Goal: Information Seeking & Learning: Learn about a topic

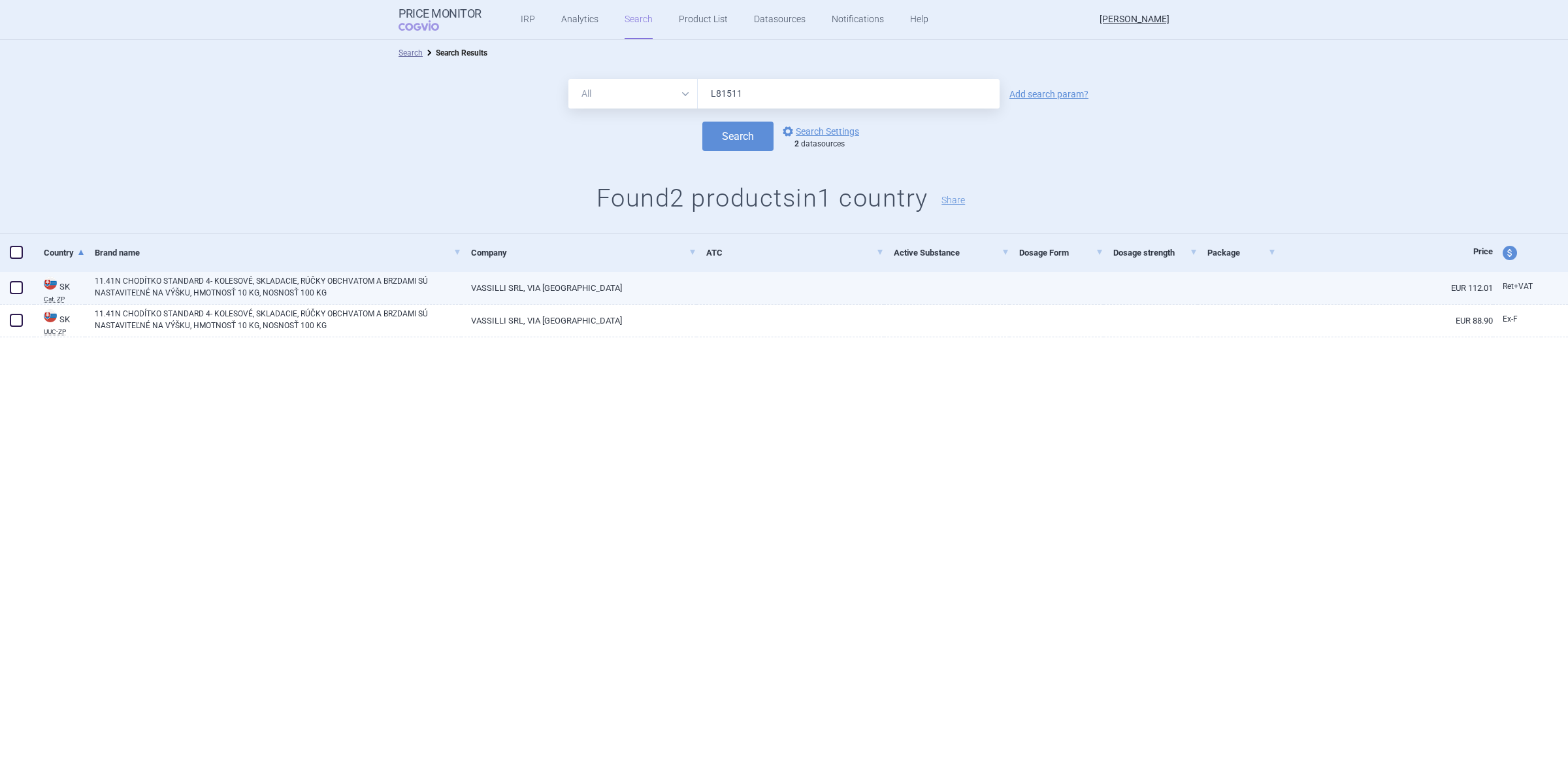
click at [356, 279] on link "11.41N CHODÍTKO STANDARD 4- KOLESOVÉ, SKLADACIE, RÚČKY OBCHVATOM A BRZDAMI SÚ N…" at bounding box center [278, 287] width 367 height 24
select select "EUR"
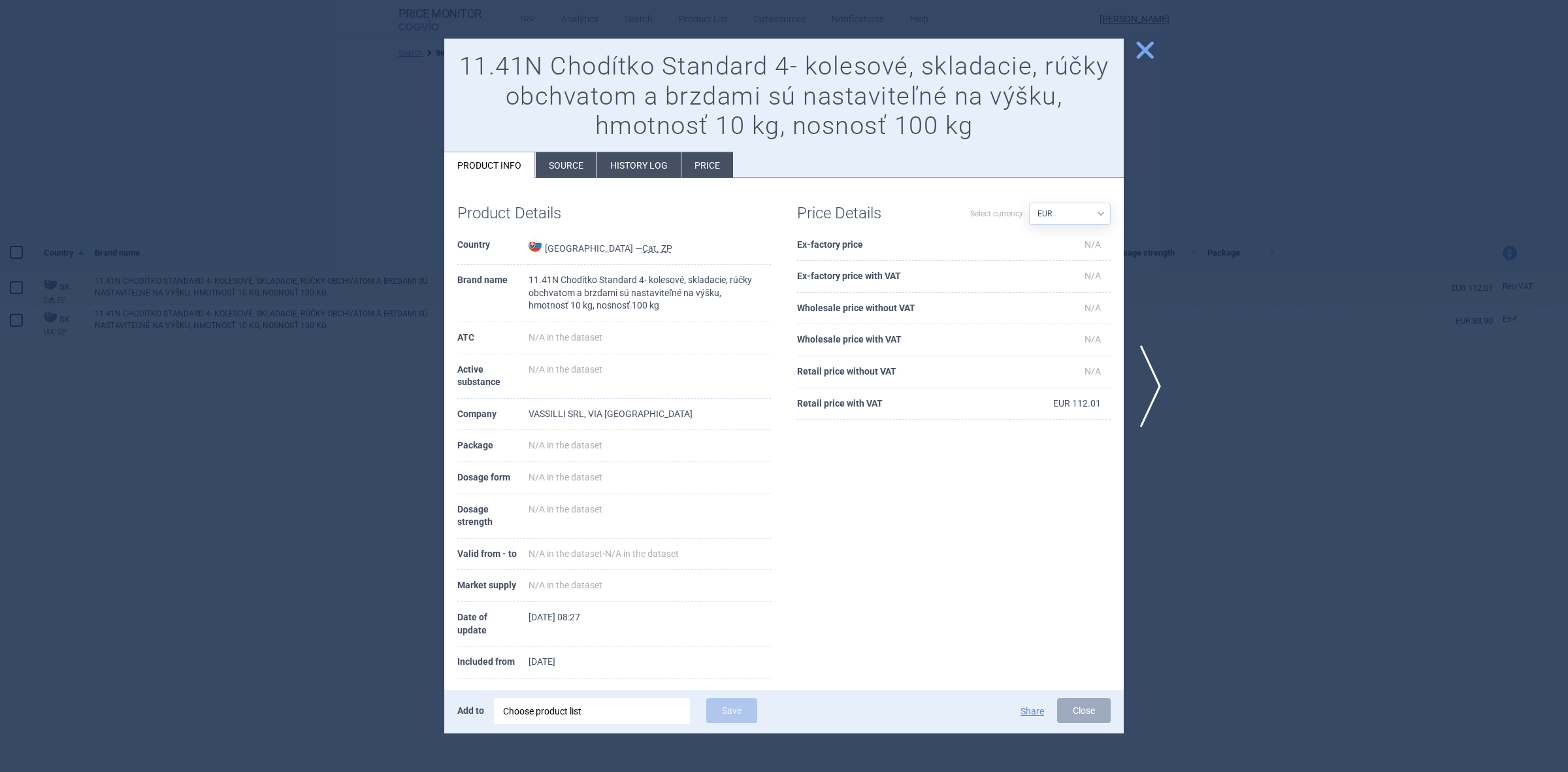
click at [575, 174] on li "Source" at bounding box center [566, 165] width 61 height 26
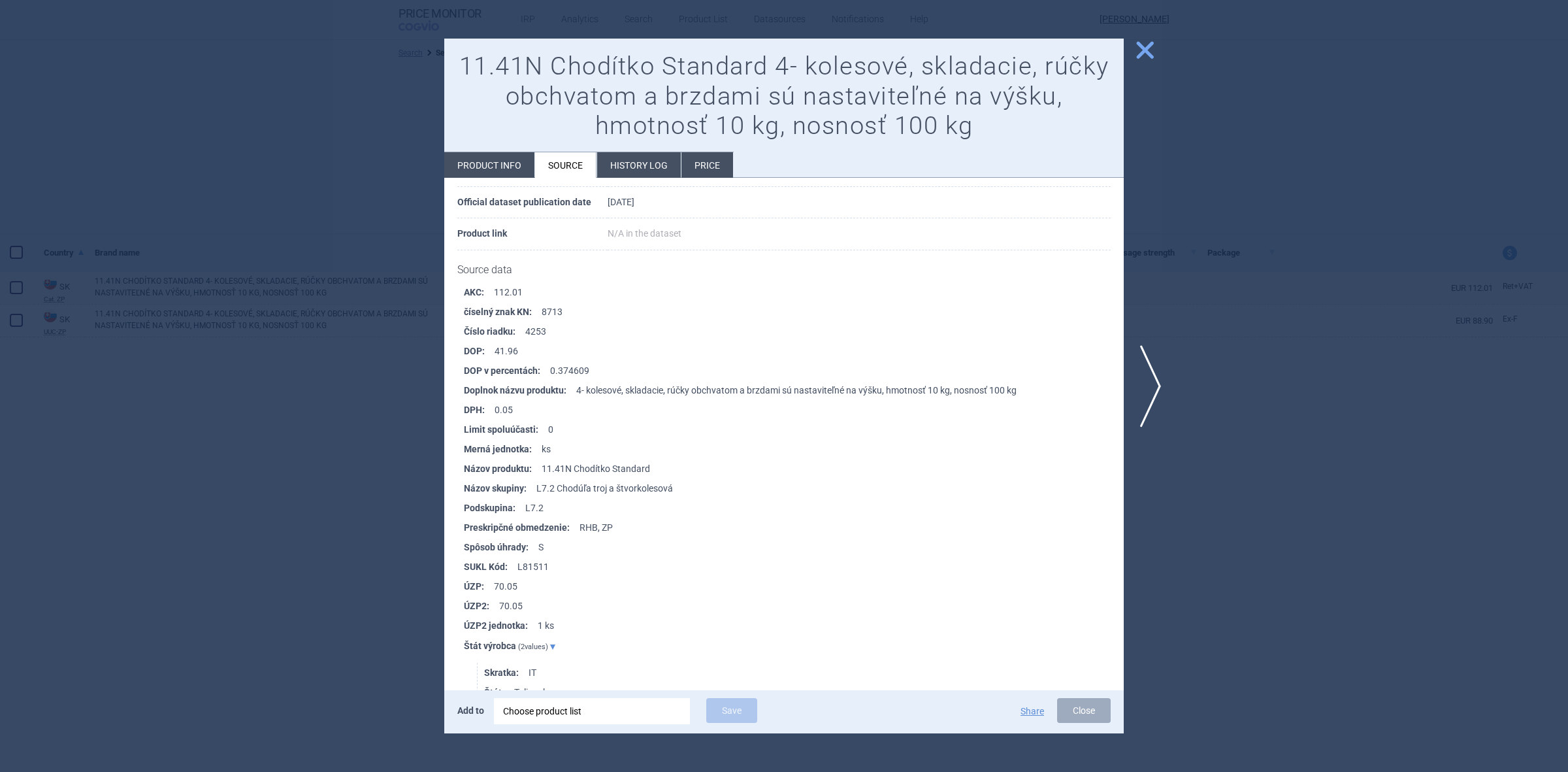
scroll to position [82, 0]
